Goal: Task Accomplishment & Management: Manage account settings

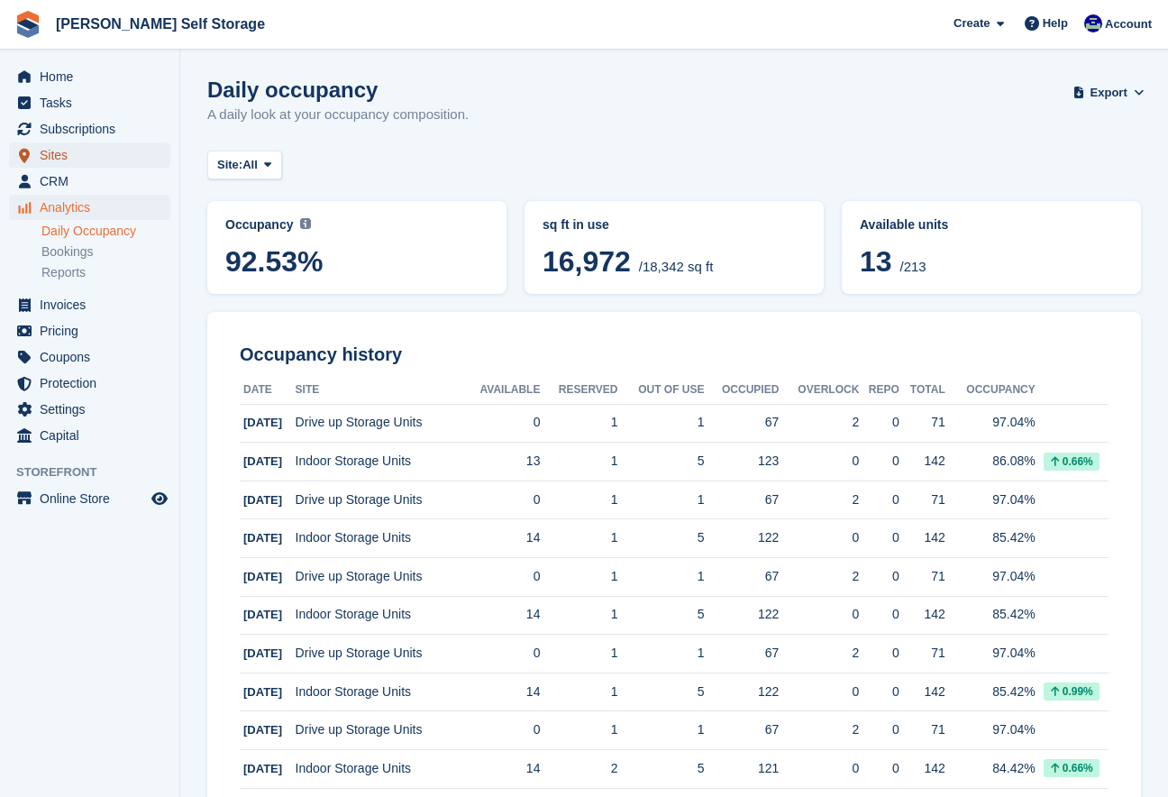
click at [68, 154] on span "Sites" at bounding box center [94, 154] width 108 height 25
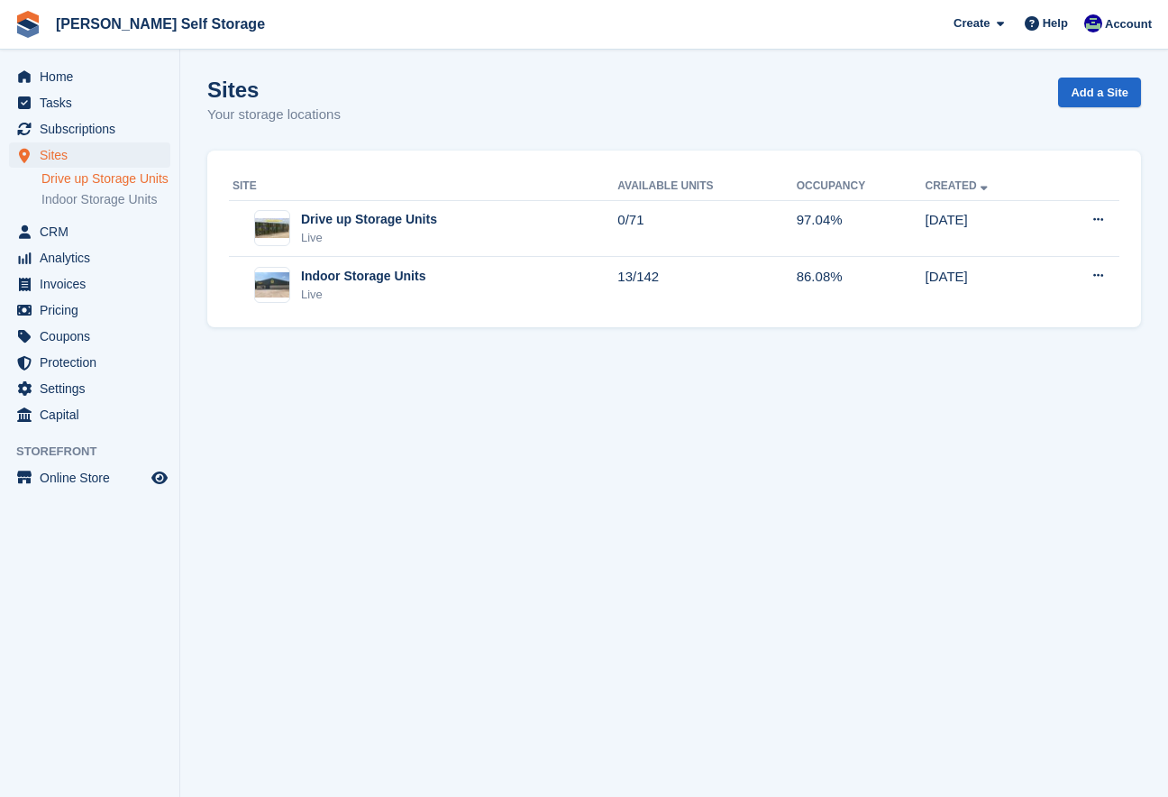
click at [68, 179] on link "Drive up Storage Units" at bounding box center [105, 178] width 129 height 17
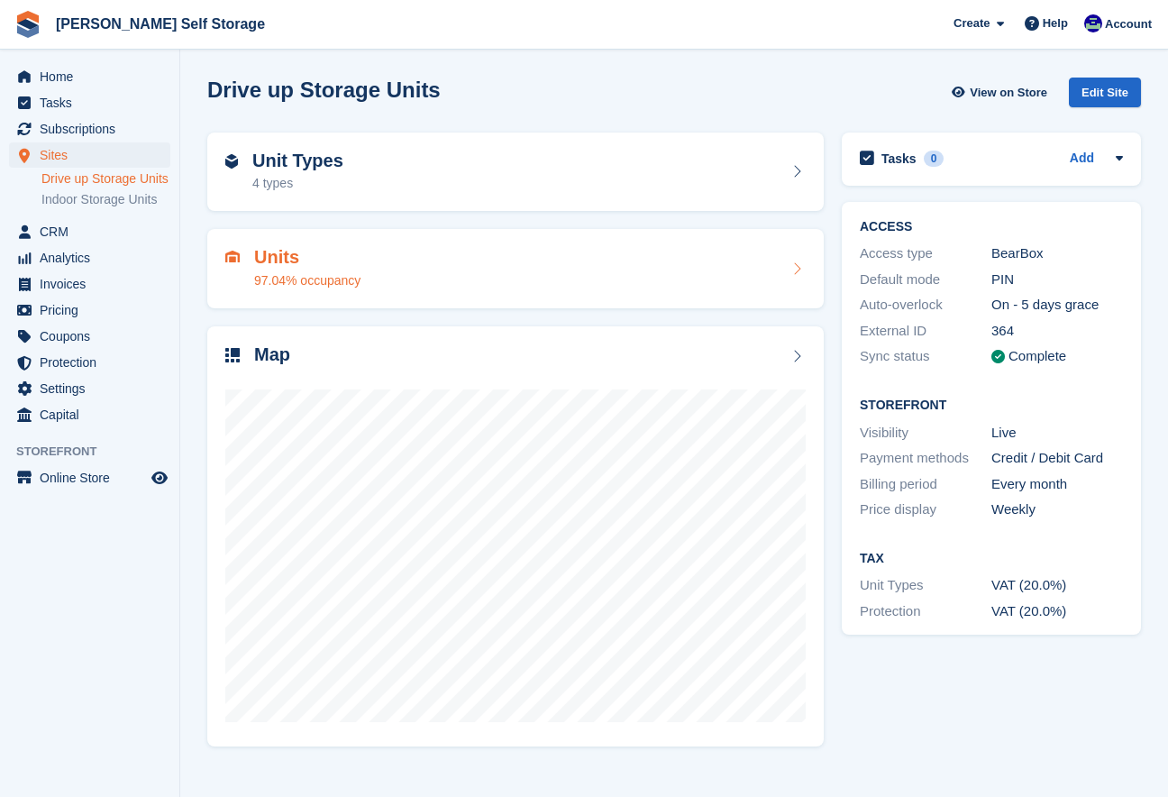
click at [298, 276] on div "97.04% occupancy" at bounding box center [307, 280] width 106 height 19
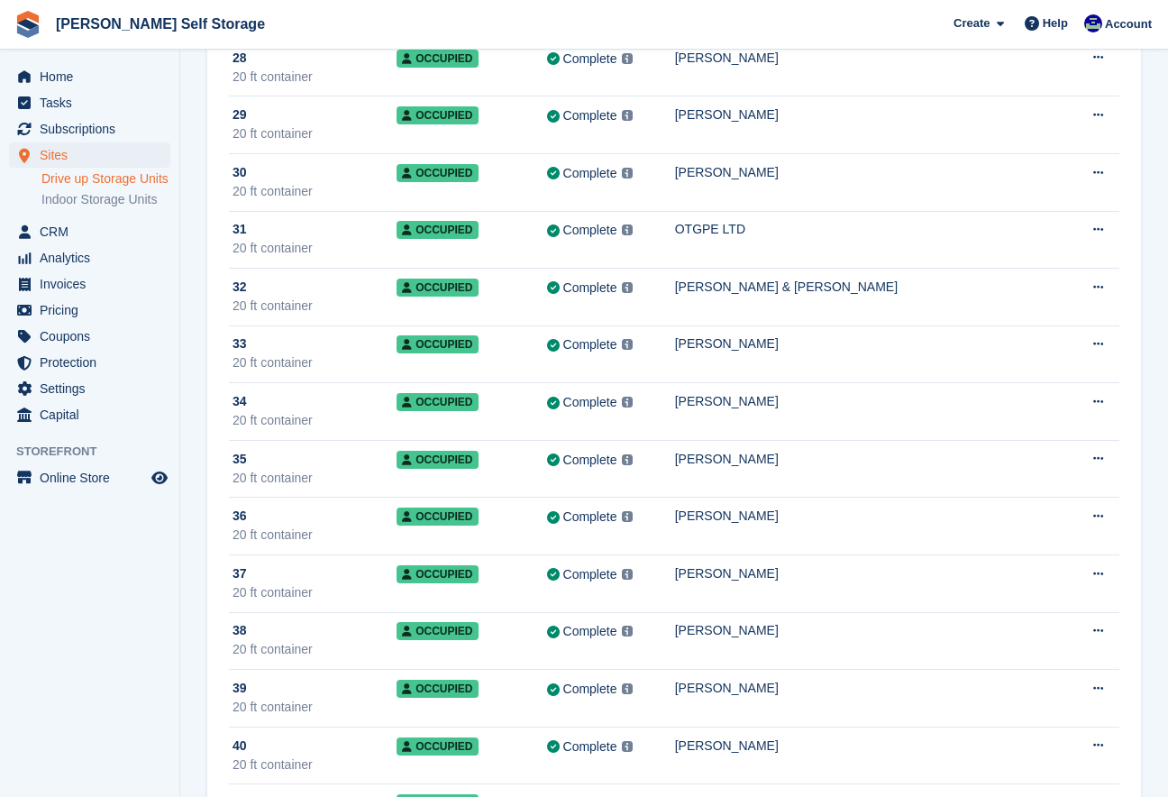
scroll to position [1741, 0]
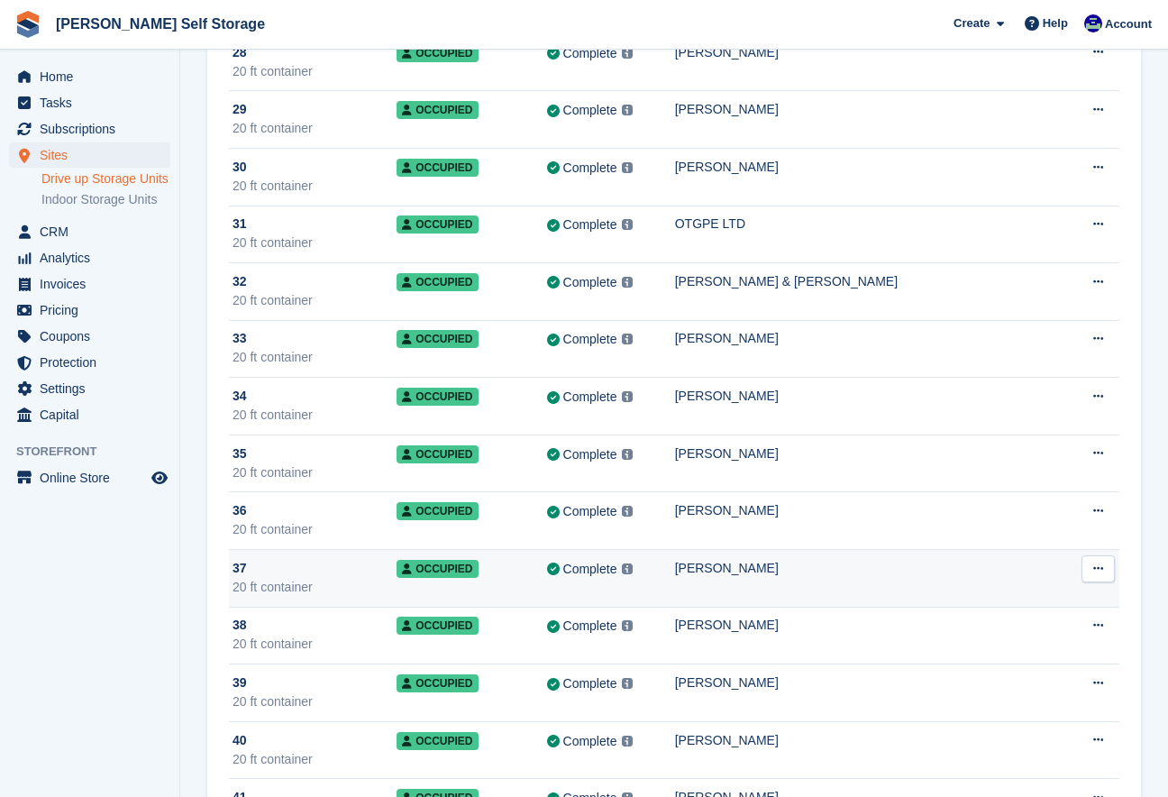
click at [675, 575] on div "Complete Last synced at 10 Jul, 1:06 AM Learn more →" at bounding box center [611, 569] width 128 height 21
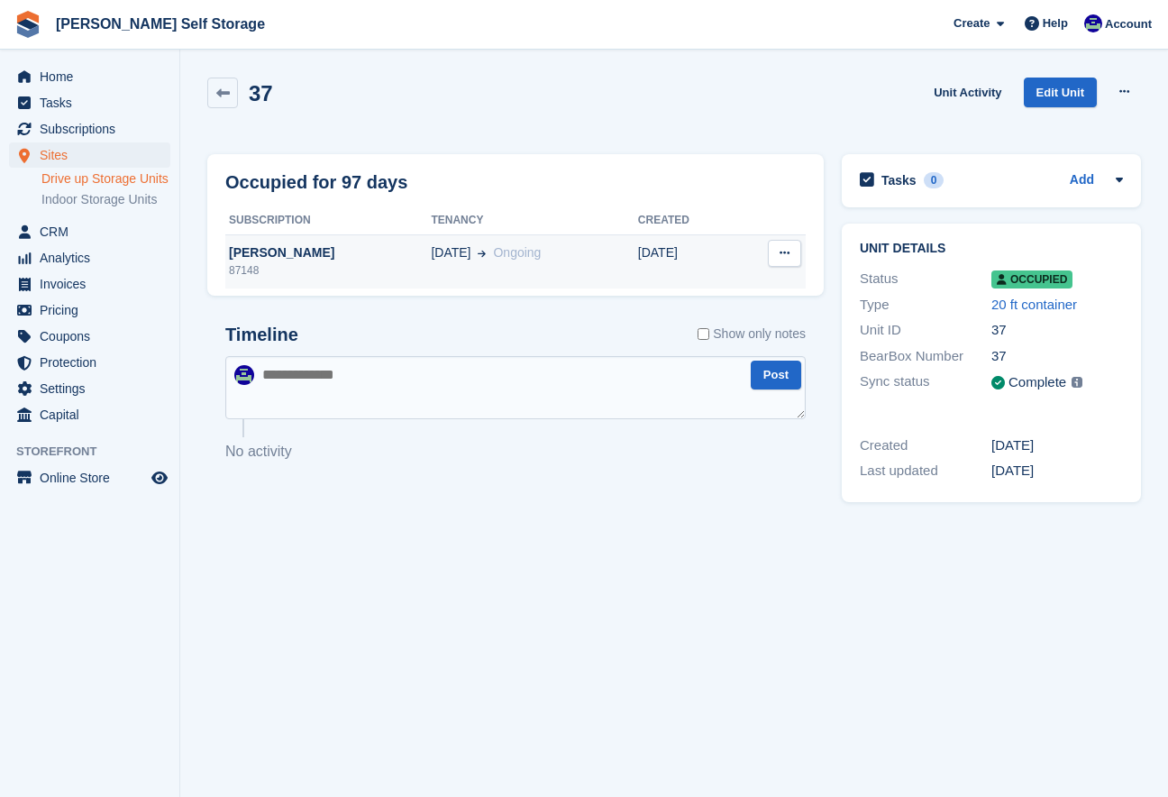
click at [244, 260] on div "[PERSON_NAME]" at bounding box center [327, 252] width 205 height 19
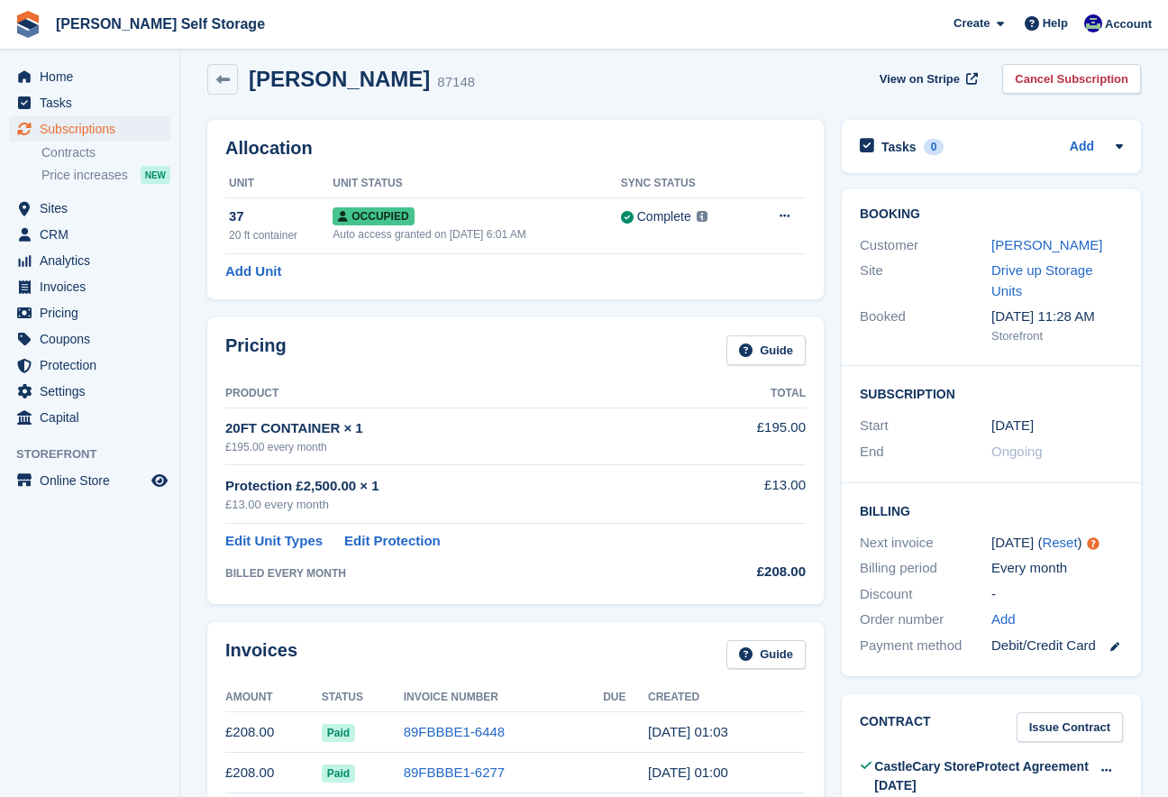
scroll to position [15, 0]
